Goal: Task Accomplishment & Management: Use online tool/utility

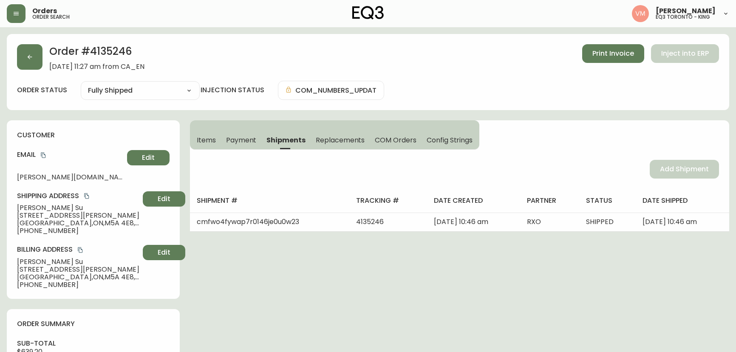
select select "FULLY_SHIPPED"
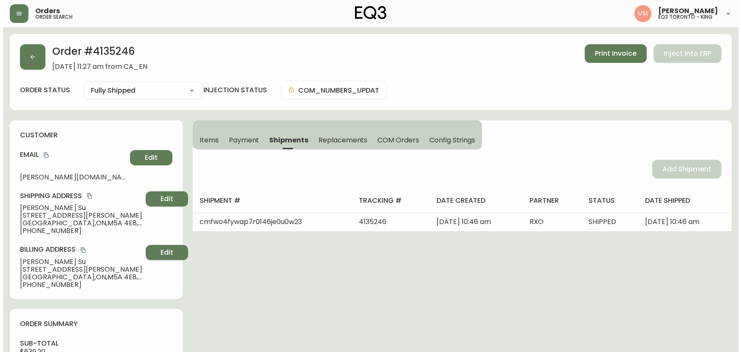
scroll to position [349, 0]
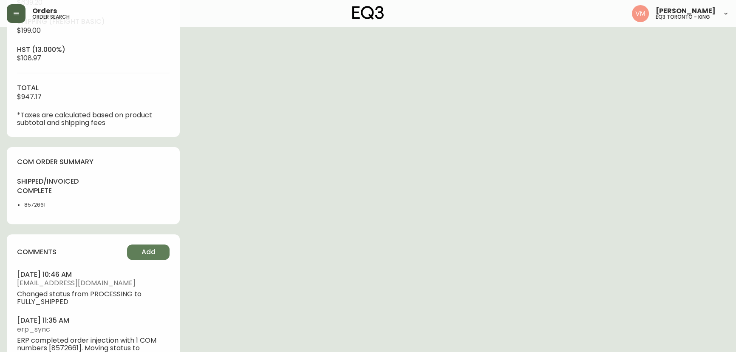
click at [20, 18] on button "button" at bounding box center [16, 13] width 19 height 19
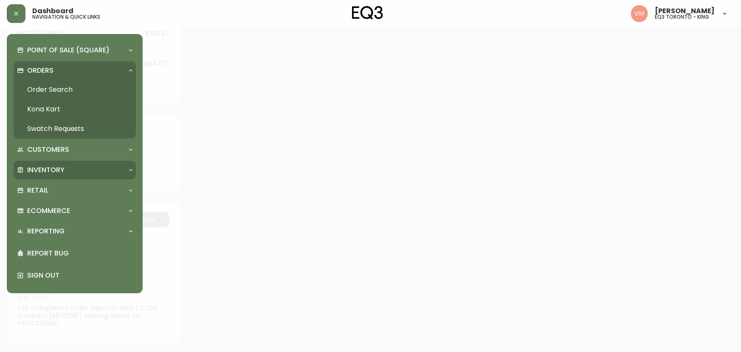
click at [61, 170] on p "Inventory" at bounding box center [45, 169] width 37 height 9
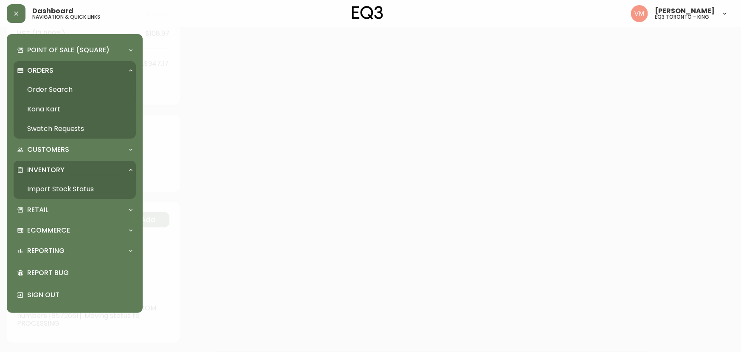
click at [66, 189] on link "Import Stock Status" at bounding box center [75, 189] width 122 height 20
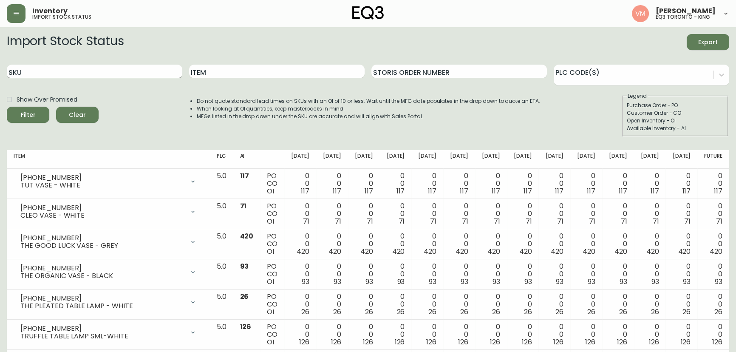
click at [84, 73] on input "SKU" at bounding box center [94, 72] width 175 height 14
paste input "2020-102-0-A"
type input "2020-102-0-A"
click at [7, 107] on button "Filter" at bounding box center [28, 115] width 42 height 16
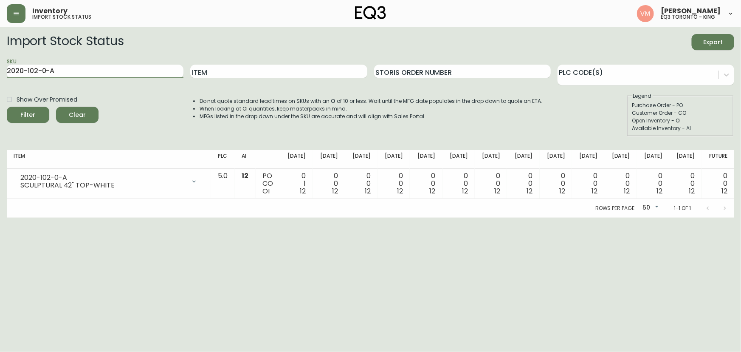
drag, startPoint x: 64, startPoint y: 72, endPoint x: 0, endPoint y: 73, distance: 63.7
click at [0, 73] on main "Import Stock Status Export SKU 2020-102-0-A Item Storis Order Number PLC Code(s…" at bounding box center [370, 122] width 741 height 190
paste input "2020-103-0-B"
type input "2020-103-0-B"
click at [7, 107] on button "Filter" at bounding box center [28, 115] width 42 height 16
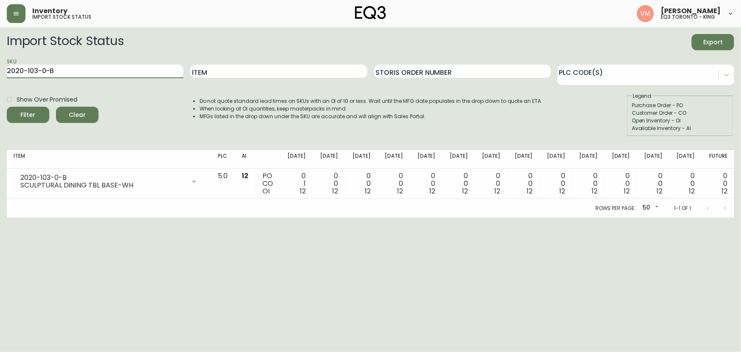
drag, startPoint x: 67, startPoint y: 74, endPoint x: 0, endPoint y: 71, distance: 67.2
click at [0, 71] on main "Import Stock Status Export SKU 2020-103-0-B Item Storis Order Number PLC Code(s…" at bounding box center [370, 122] width 741 height 190
click at [39, 218] on html "Inventory import stock status [PERSON_NAME] eq3 [GEOGRAPHIC_DATA] - king Import…" at bounding box center [370, 109] width 741 height 218
drag, startPoint x: 68, startPoint y: 76, endPoint x: 0, endPoint y: 81, distance: 67.7
click at [0, 81] on main "Import Stock Status Export SKU 2020-103-0-B Item Storis Order Number PLC Code(s…" at bounding box center [370, 122] width 741 height 190
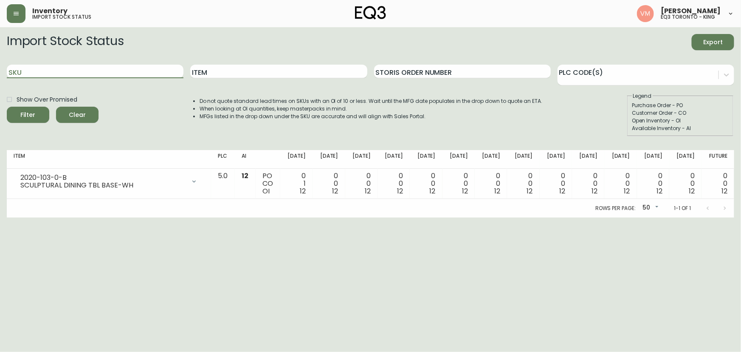
paste input "[PHONE_NUMBER]"
type input "[PHONE_NUMBER]"
click at [7, 107] on button "Filter" at bounding box center [28, 115] width 42 height 16
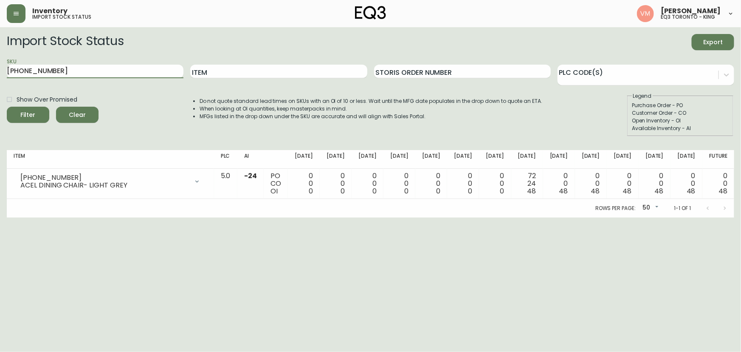
drag, startPoint x: 66, startPoint y: 68, endPoint x: 0, endPoint y: 81, distance: 67.5
click at [0, 81] on main "Import Stock Status Export SKU [PHONE_NUMBER] Item Storis Order Number PLC Code…" at bounding box center [370, 122] width 741 height 190
paste input "2020-100-0-A"
type input "2020-100-0-A"
click at [7, 107] on button "Filter" at bounding box center [28, 115] width 42 height 16
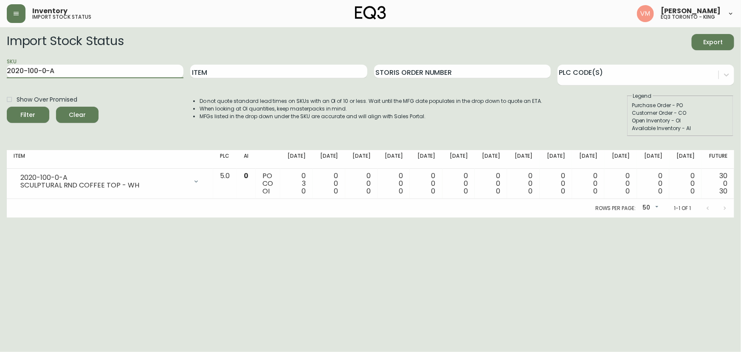
drag, startPoint x: 65, startPoint y: 71, endPoint x: 0, endPoint y: 64, distance: 65.4
click at [0, 64] on main "Import Stock Status Export SKU 2020-100-0-A Item Storis Order Number PLC Code(s…" at bounding box center [370, 122] width 741 height 190
paste input "2020-101-0-B"
type input "2020-101-0-B"
click at [7, 107] on button "Filter" at bounding box center [28, 115] width 42 height 16
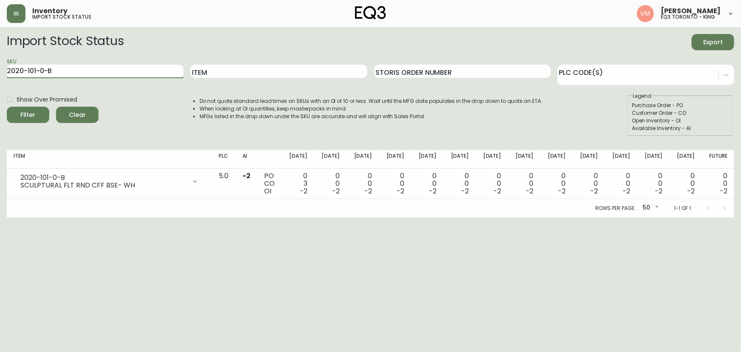
drag, startPoint x: 90, startPoint y: 65, endPoint x: 0, endPoint y: 68, distance: 90.1
click at [0, 68] on main "Import Stock Status Export SKU 2020-101-0-B Item Storis Order Number PLC Code(s…" at bounding box center [370, 122] width 741 height 190
paste input "[PHONE_NUMBER]"
type input "[PHONE_NUMBER]"
click at [7, 107] on button "Filter" at bounding box center [28, 115] width 42 height 16
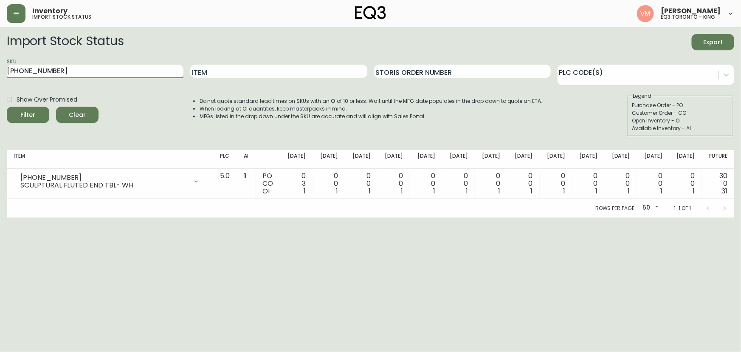
drag, startPoint x: 53, startPoint y: 71, endPoint x: 0, endPoint y: 71, distance: 52.7
click at [0, 71] on main "Import Stock Status Export SKU [PHONE_NUMBER] Item Storis Order Number PLC Code…" at bounding box center [370, 122] width 741 height 190
paste input "[PHONE_NUMBER]"
type input "[PHONE_NUMBER]"
click at [7, 107] on button "Filter" at bounding box center [28, 115] width 42 height 16
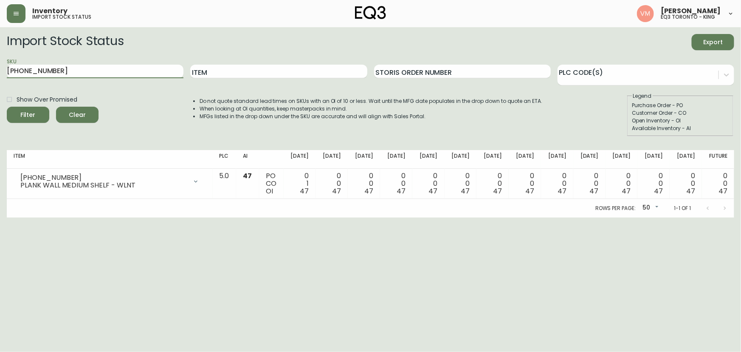
drag, startPoint x: 62, startPoint y: 74, endPoint x: 0, endPoint y: 68, distance: 62.7
click at [0, 68] on main "Import Stock Status Export SKU [PHONE_NUMBER] Item Storis Order Number PLC Code…" at bounding box center [370, 122] width 741 height 190
paste input "3020-640-13-B"
type input "3020-640-13-B"
click at [7, 107] on button "Filter" at bounding box center [28, 115] width 42 height 16
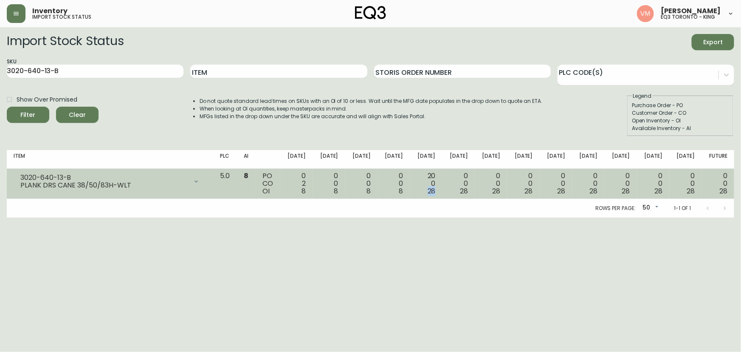
drag, startPoint x: 437, startPoint y: 189, endPoint x: 449, endPoint y: 190, distance: 12.4
click at [442, 190] on td "20 0 28" at bounding box center [426, 184] width 32 height 30
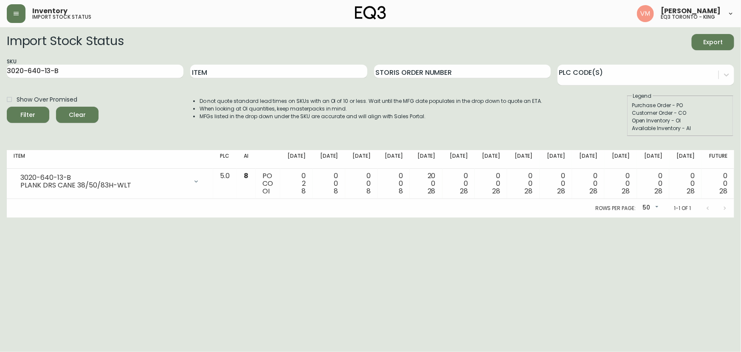
click at [454, 209] on div "Rows per page: 50 50 1-1 of 1" at bounding box center [371, 208] width 728 height 19
drag, startPoint x: 88, startPoint y: 75, endPoint x: 1, endPoint y: 76, distance: 87.5
click at [1, 76] on main "Import Stock Status Export SKU 3020-640-13-B Item Storis Order Number PLC Code(…" at bounding box center [370, 122] width 741 height 190
paste input "3020-643-13-A"
type input "3020-643-13-A"
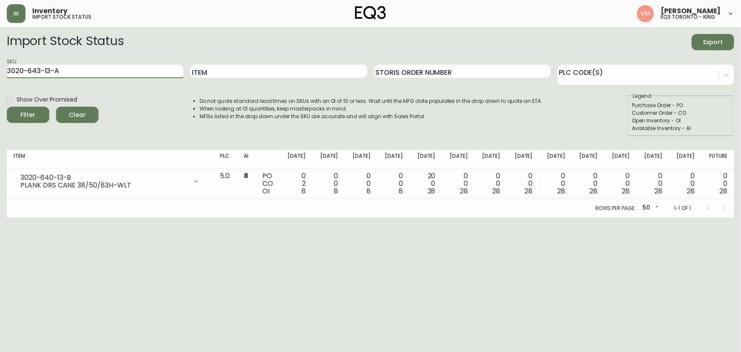
click at [7, 107] on button "Filter" at bounding box center [28, 115] width 42 height 16
drag, startPoint x: 80, startPoint y: 68, endPoint x: 0, endPoint y: 73, distance: 80.0
click at [0, 73] on main "Import Stock Status Export SKU 3020-643-13-A Item Storis Order Number PLC Code(…" at bounding box center [370, 122] width 741 height 190
paste input "3020-629-13-B"
type input "3020-629-13-B"
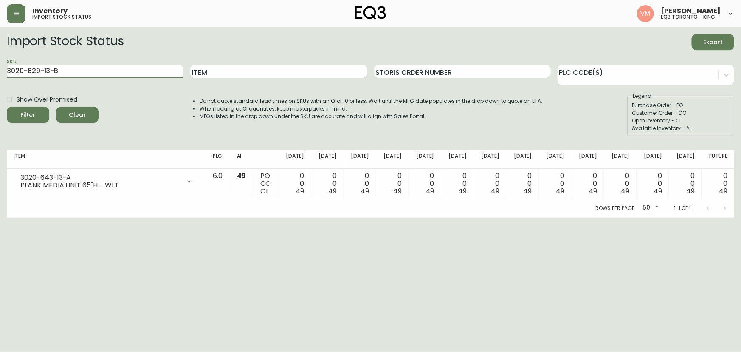
click at [7, 107] on button "Filter" at bounding box center [28, 115] width 42 height 16
drag, startPoint x: 69, startPoint y: 70, endPoint x: 0, endPoint y: 73, distance: 69.3
click at [0, 73] on main "Import Stock Status Export SKU 3020-629-13-B Item Storis Order Number PLC Code(…" at bounding box center [370, 122] width 741 height 190
paste input "3020-630-13-B"
type input "3020-630-13-B"
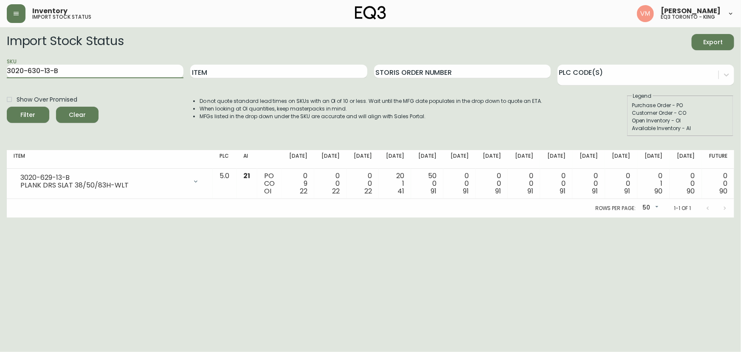
click at [7, 107] on button "Filter" at bounding box center [28, 115] width 42 height 16
drag, startPoint x: 80, startPoint y: 71, endPoint x: 0, endPoint y: 77, distance: 80.5
click at [0, 77] on main "Import Stock Status Export SKU 3020-630-13-B Item Storis Order Number PLC Code(…" at bounding box center [370, 122] width 741 height 190
paste input "[PHONE_NUMBER]"
type input "[PHONE_NUMBER]"
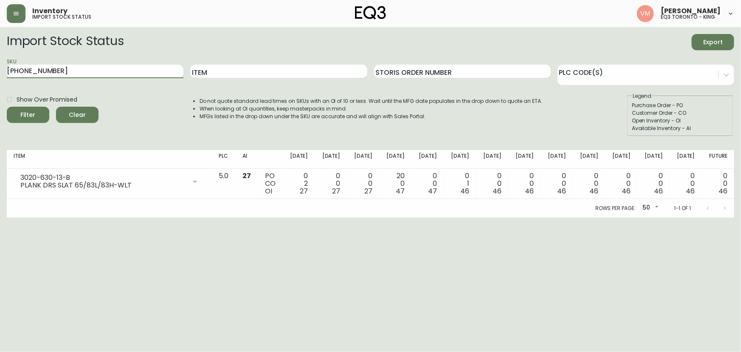
click at [7, 107] on button "Filter" at bounding box center [28, 115] width 42 height 16
